Goal: Information Seeking & Learning: Understand process/instructions

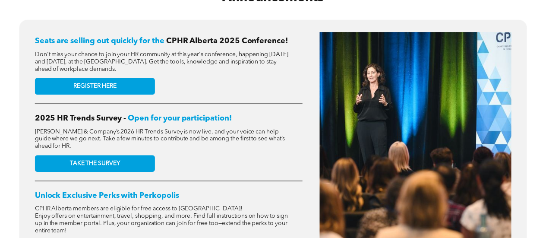
scroll to position [345, 0]
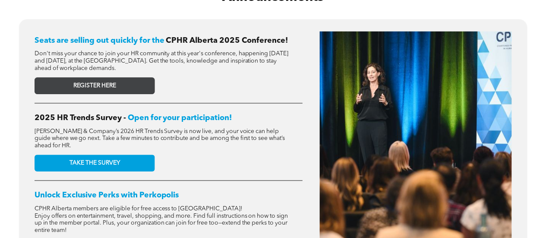
click at [96, 83] on span "REGISTER HERE" at bounding box center [94, 85] width 43 height 7
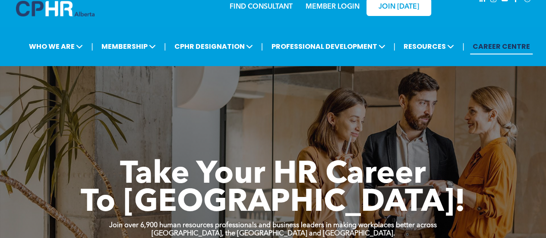
scroll to position [0, 0]
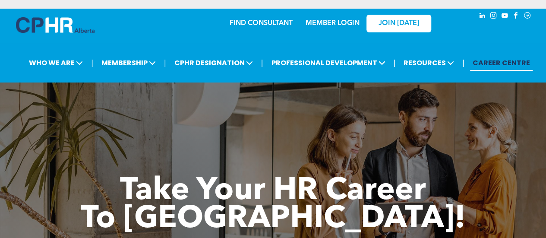
click at [340, 21] on link "MEMBER LOGIN" at bounding box center [333, 23] width 54 height 7
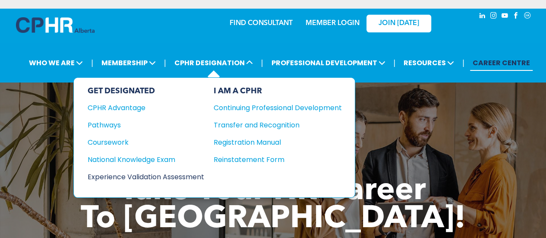
click at [164, 174] on div "Experience Validation Assessment" at bounding box center [140, 176] width 105 height 11
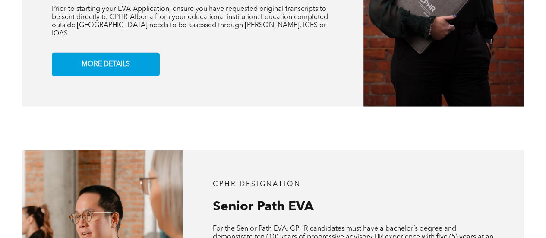
scroll to position [691, 0]
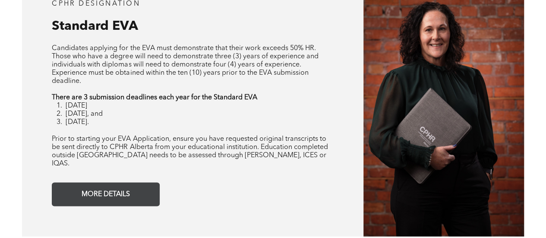
click at [120, 188] on span "MORE DETAILS" at bounding box center [106, 194] width 54 height 17
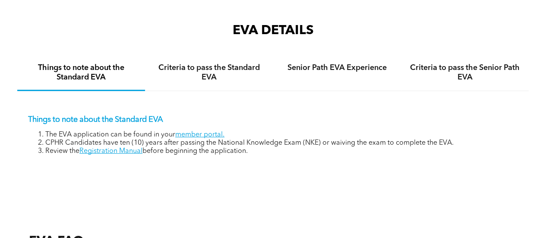
scroll to position [1200, 0]
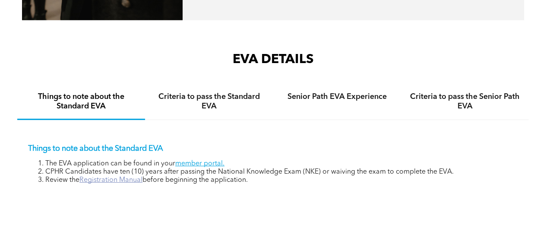
click at [118, 178] on link "Registration Manual" at bounding box center [110, 180] width 63 height 7
